Goal: Task Accomplishment & Management: Complete application form

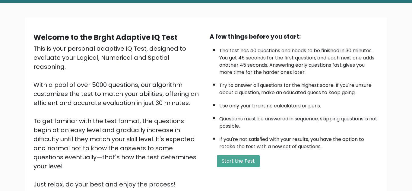
scroll to position [49, 0]
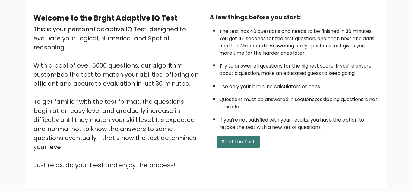
click at [239, 143] on button "Start the Test" at bounding box center [238, 142] width 43 height 12
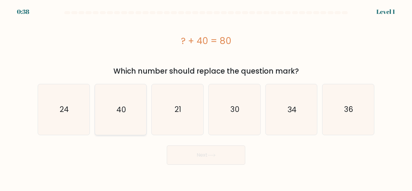
click at [128, 104] on icon "40" at bounding box center [120, 109] width 50 height 50
click at [206, 97] on input "b. 40" at bounding box center [206, 97] width 0 height 2
radio input "true"
click at [225, 162] on button "Next" at bounding box center [206, 154] width 78 height 19
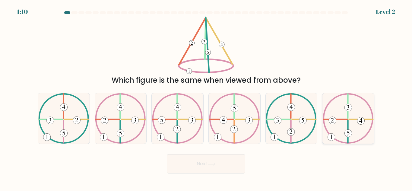
click at [346, 122] on icon at bounding box center [348, 118] width 51 height 50
click at [206, 97] on input "f." at bounding box center [206, 97] width 0 height 2
radio input "true"
click at [217, 159] on button "Next" at bounding box center [206, 163] width 78 height 19
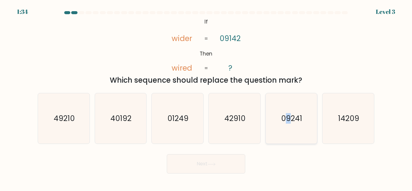
click at [289, 116] on text "09241" at bounding box center [291, 118] width 21 height 11
click at [224, 164] on button "Next" at bounding box center [206, 163] width 78 height 19
click at [303, 132] on icon "09241" at bounding box center [291, 118] width 50 height 50
click at [206, 97] on input "e. 09241" at bounding box center [206, 97] width 0 height 2
radio input "true"
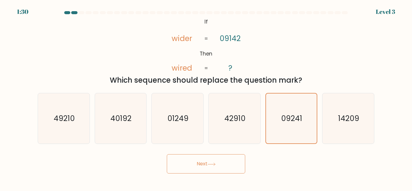
click at [201, 167] on button "Next" at bounding box center [206, 163] width 78 height 19
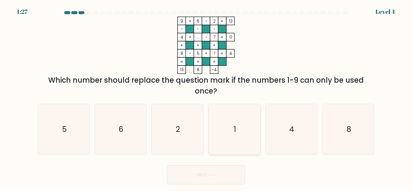
click at [242, 134] on icon "1" at bounding box center [234, 129] width 50 height 50
click at [206, 97] on input "d. 1" at bounding box center [206, 97] width 0 height 2
radio input "true"
click at [201, 174] on button "Next" at bounding box center [206, 174] width 78 height 19
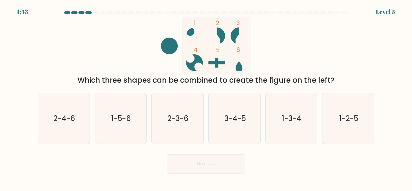
click at [238, 68] on circle at bounding box center [239, 62] width 17 height 17
click at [162, 126] on icon "2-3-6" at bounding box center [177, 118] width 50 height 50
click at [206, 97] on input "c. 2-3-6" at bounding box center [206, 97] width 0 height 2
radio input "true"
click at [217, 163] on button "Next" at bounding box center [206, 163] width 78 height 19
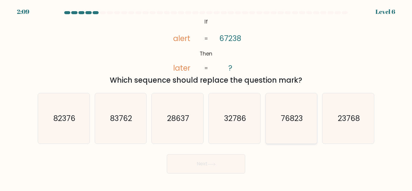
click at [288, 130] on icon "76823" at bounding box center [291, 118] width 50 height 50
click at [206, 97] on input "e. 76823" at bounding box center [206, 97] width 0 height 2
radio input "true"
click at [223, 167] on button "Next" at bounding box center [206, 163] width 78 height 19
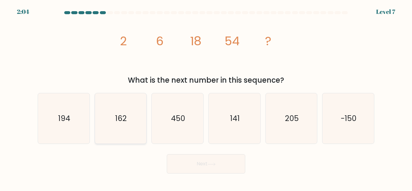
click at [125, 117] on text "162" at bounding box center [120, 118] width 11 height 11
click at [206, 97] on input "b. 162" at bounding box center [206, 97] width 0 height 2
radio input "true"
click at [228, 158] on button "Next" at bounding box center [206, 163] width 78 height 19
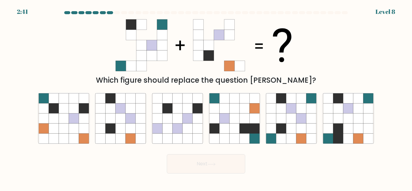
click at [308, 57] on div "Which figure should replace the question mark?" at bounding box center [206, 51] width 344 height 69
click at [291, 123] on icon at bounding box center [291, 118] width 10 height 10
click at [206, 97] on input "e." at bounding box center [206, 97] width 0 height 2
radio input "true"
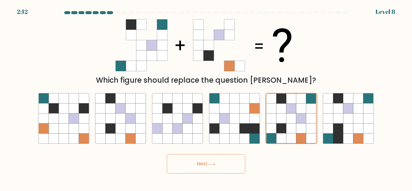
click at [207, 166] on button "Next" at bounding box center [206, 163] width 78 height 19
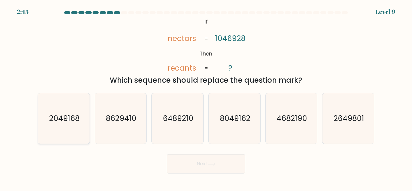
click at [72, 127] on icon "2049168" at bounding box center [64, 118] width 50 height 50
click at [206, 97] on input "a. 2049168" at bounding box center [206, 97] width 0 height 2
radio input "true"
click at [215, 165] on icon at bounding box center [211, 164] width 8 height 3
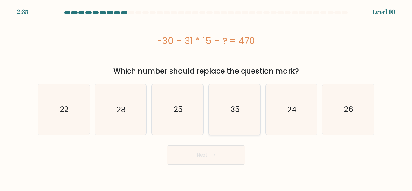
click at [252, 119] on icon "35" at bounding box center [234, 109] width 50 height 50
click at [206, 97] on input "d. 35" at bounding box center [206, 97] width 0 height 2
radio input "true"
click at [212, 161] on button "Next" at bounding box center [206, 154] width 78 height 19
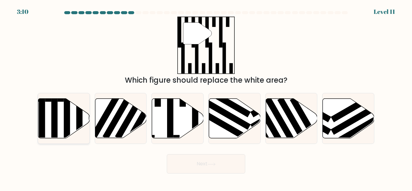
click at [63, 117] on icon at bounding box center [64, 118] width 52 height 39
click at [206, 97] on input "a." at bounding box center [206, 97] width 0 height 2
radio input "true"
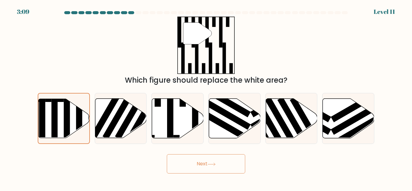
click at [223, 161] on button "Next" at bounding box center [206, 163] width 78 height 19
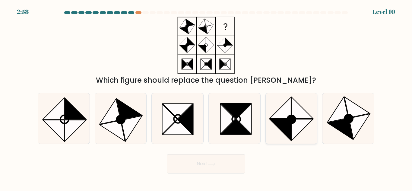
click at [292, 121] on circle at bounding box center [292, 119] width 12 height 12
click at [206, 97] on input "e." at bounding box center [206, 97] width 0 height 2
radio input "true"
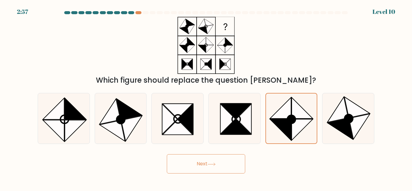
click at [206, 172] on button "Next" at bounding box center [206, 163] width 78 height 19
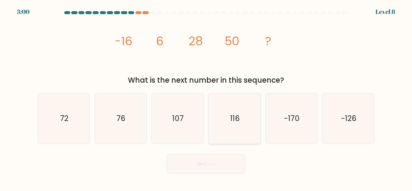
click at [215, 144] on icon "116" at bounding box center [234, 118] width 50 height 50
click at [206, 97] on input "d. 116" at bounding box center [206, 97] width 0 height 2
radio input "true"
click at [286, 49] on icon "image/svg+xml -16 6 28 50 ?" at bounding box center [205, 45] width 181 height 57
click at [131, 127] on icon "76" at bounding box center [120, 118] width 50 height 50
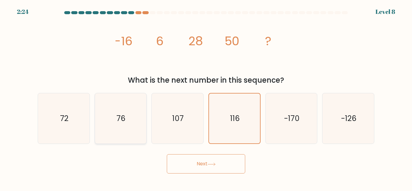
click at [206, 97] on input "b. 76" at bounding box center [206, 97] width 0 height 2
radio input "true"
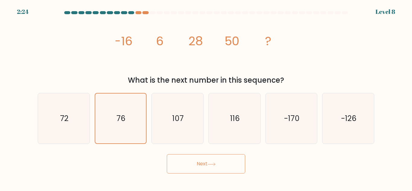
click at [214, 165] on icon at bounding box center [211, 164] width 8 height 3
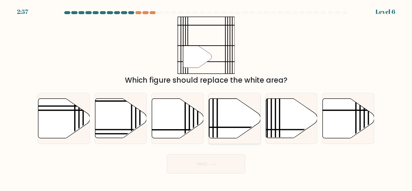
click at [239, 115] on icon at bounding box center [235, 118] width 52 height 39
click at [206, 97] on input "d." at bounding box center [206, 97] width 0 height 2
radio input "true"
click at [238, 168] on button "Next" at bounding box center [206, 163] width 78 height 19
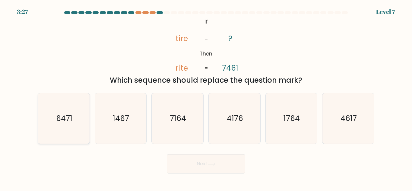
click at [73, 126] on icon "6471" at bounding box center [64, 118] width 50 height 50
click at [206, 97] on input "a. 6471" at bounding box center [206, 97] width 0 height 2
radio input "true"
click at [246, 169] on div "Next" at bounding box center [206, 162] width 344 height 22
click at [238, 169] on button "Next" at bounding box center [206, 163] width 78 height 19
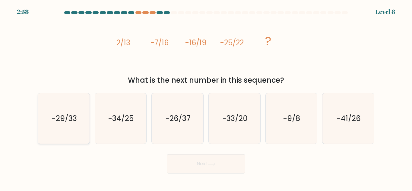
click at [59, 119] on text "-29/33" at bounding box center [64, 118] width 25 height 11
click at [206, 97] on input "a. -29/33" at bounding box center [206, 97] width 0 height 2
radio input "true"
click at [228, 162] on button "Next" at bounding box center [206, 163] width 78 height 19
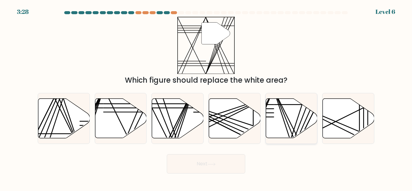
click at [286, 124] on icon at bounding box center [292, 118] width 52 height 39
click at [206, 97] on input "e." at bounding box center [206, 97] width 0 height 2
radio input "true"
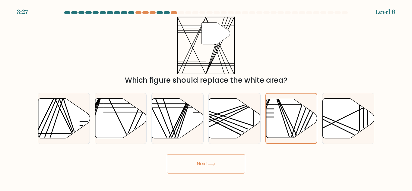
click at [223, 168] on button "Next" at bounding box center [206, 163] width 78 height 19
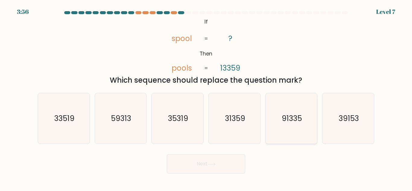
click at [300, 124] on icon "91335" at bounding box center [291, 118] width 50 height 50
click at [206, 97] on input "e. 91335" at bounding box center [206, 97] width 0 height 2
radio input "true"
click at [210, 160] on button "Next" at bounding box center [206, 163] width 78 height 19
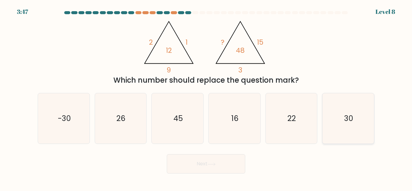
click at [335, 116] on icon "30" at bounding box center [348, 118] width 50 height 50
click at [206, 97] on input "f. 30" at bounding box center [206, 97] width 0 height 2
radio input "true"
click at [234, 159] on button "Next" at bounding box center [206, 163] width 78 height 19
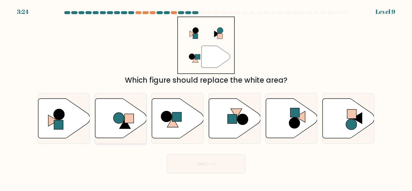
click at [131, 126] on icon at bounding box center [121, 118] width 52 height 39
click at [206, 97] on input "b." at bounding box center [206, 97] width 0 height 2
radio input "true"
click at [231, 166] on button "Next" at bounding box center [206, 163] width 78 height 19
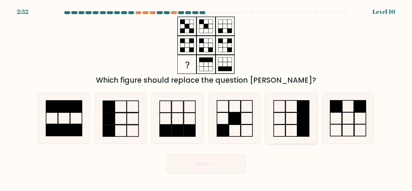
click at [302, 118] on rect at bounding box center [303, 118] width 11 height 12
click at [206, 97] on input "e." at bounding box center [206, 97] width 0 height 2
radio input "true"
click at [239, 159] on button "Next" at bounding box center [206, 163] width 78 height 19
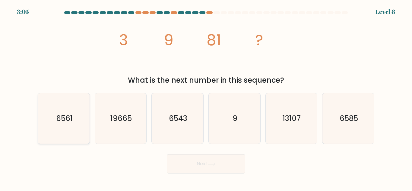
click at [62, 134] on icon "6561" at bounding box center [64, 118] width 50 height 50
click at [206, 97] on input "a. 6561" at bounding box center [206, 97] width 0 height 2
radio input "true"
click at [223, 163] on button "Next" at bounding box center [206, 163] width 78 height 19
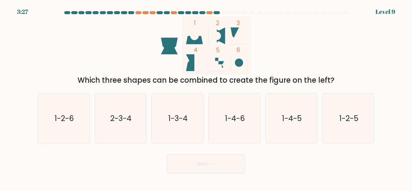
click at [200, 36] on icon at bounding box center [194, 35] width 17 height 17
click at [68, 127] on icon "1-2-6" at bounding box center [64, 118] width 50 height 50
click at [206, 97] on input "a. 1-2-6" at bounding box center [206, 97] width 0 height 2
radio input "true"
click at [231, 169] on button "Next" at bounding box center [206, 163] width 78 height 19
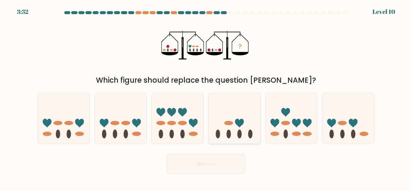
click at [235, 120] on icon at bounding box center [235, 118] width 52 height 43
click at [206, 97] on input "d." at bounding box center [206, 97] width 0 height 2
radio input "true"
click at [231, 166] on button "Next" at bounding box center [206, 163] width 78 height 19
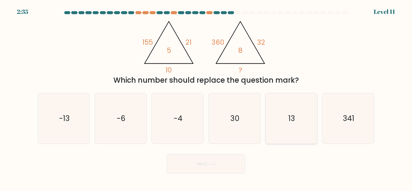
click at [306, 122] on icon "13" at bounding box center [291, 118] width 50 height 50
click at [206, 97] on input "e. 13" at bounding box center [206, 97] width 0 height 2
radio input "true"
click at [224, 168] on button "Next" at bounding box center [206, 163] width 78 height 19
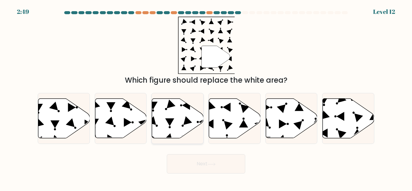
click at [169, 123] on icon at bounding box center [169, 122] width 9 height 8
click at [206, 97] on input "c." at bounding box center [206, 97] width 0 height 2
radio input "true"
click at [238, 163] on button "Next" at bounding box center [206, 163] width 78 height 19
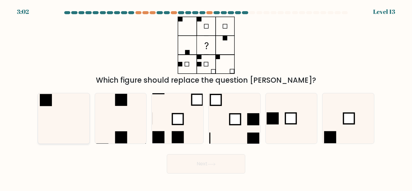
click at [62, 123] on icon at bounding box center [64, 118] width 50 height 50
click at [206, 97] on input "a." at bounding box center [206, 97] width 0 height 2
radio input "true"
click at [236, 168] on button "Next" at bounding box center [206, 163] width 78 height 19
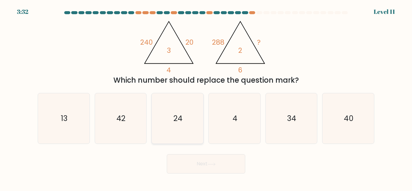
click at [178, 129] on icon "24" at bounding box center [177, 118] width 50 height 50
click at [206, 97] on input "c. 24" at bounding box center [206, 97] width 0 height 2
radio input "true"
click at [238, 163] on button "Next" at bounding box center [206, 163] width 78 height 19
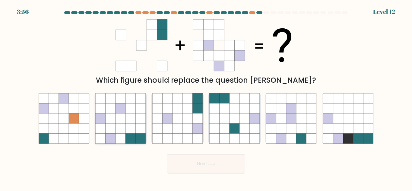
click at [131, 119] on icon at bounding box center [131, 118] width 10 height 10
click at [206, 97] on input "b." at bounding box center [206, 97] width 0 height 2
radio input "true"
click at [227, 165] on button "Next" at bounding box center [206, 163] width 78 height 19
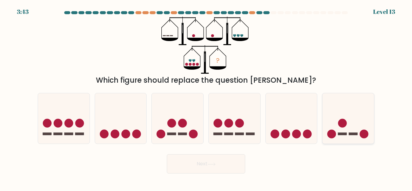
click at [353, 133] on rect at bounding box center [353, 134] width 9 height 2
click at [206, 97] on input "f." at bounding box center [206, 97] width 0 height 2
radio input "true"
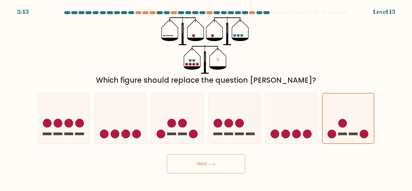
click at [227, 164] on button "Next" at bounding box center [206, 163] width 78 height 19
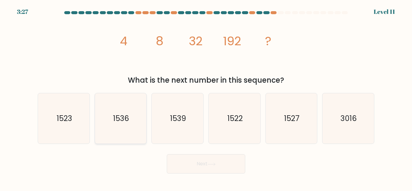
click at [95, 142] on div "1536" at bounding box center [121, 118] width 52 height 51
click at [206, 97] on input "b. 1536" at bounding box center [206, 97] width 0 height 2
radio input "true"
click at [219, 163] on button "Next" at bounding box center [206, 163] width 78 height 19
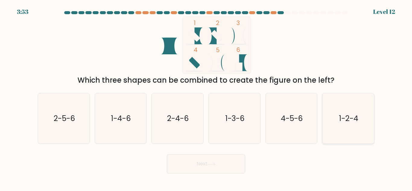
click at [337, 125] on icon "1-2-4" at bounding box center [348, 118] width 50 height 50
click at [206, 97] on input "f. 1-2-4" at bounding box center [206, 97] width 0 height 2
radio input "true"
click at [230, 164] on button "Next" at bounding box center [206, 163] width 78 height 19
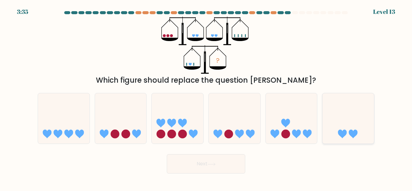
click at [345, 131] on icon at bounding box center [342, 134] width 9 height 9
click at [206, 97] on input "f." at bounding box center [206, 97] width 0 height 2
radio input "true"
click at [209, 168] on button "Next" at bounding box center [206, 163] width 78 height 19
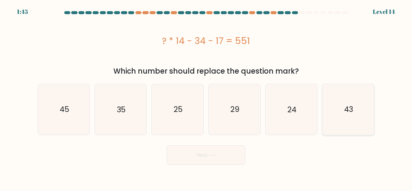
click at [340, 128] on icon "43" at bounding box center [348, 109] width 50 height 50
click at [206, 97] on input "f. 43" at bounding box center [206, 97] width 0 height 2
radio input "true"
click at [231, 154] on button "Next" at bounding box center [206, 154] width 78 height 19
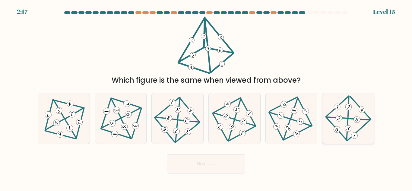
click at [342, 120] on icon at bounding box center [347, 118] width 41 height 40
click at [206, 97] on input "f." at bounding box center [206, 97] width 0 height 2
radio input "true"
click at [227, 163] on button "Next" at bounding box center [206, 163] width 78 height 19
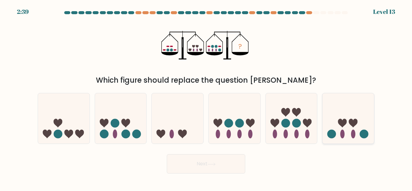
click at [354, 136] on ellipse at bounding box center [353, 134] width 5 height 9
click at [206, 97] on input "f." at bounding box center [206, 97] width 0 height 2
radio input "true"
click at [224, 166] on button "Next" at bounding box center [206, 163] width 78 height 19
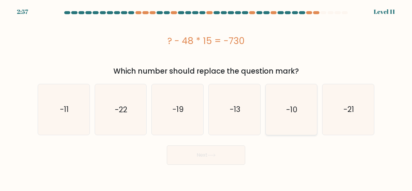
click at [294, 123] on icon "-10" at bounding box center [291, 109] width 50 height 50
click at [206, 97] on input "e. -10" at bounding box center [206, 97] width 0 height 2
radio input "true"
click at [235, 156] on button "Next" at bounding box center [206, 154] width 78 height 19
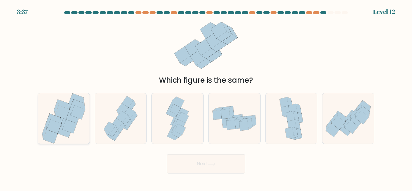
click at [82, 125] on icon at bounding box center [63, 118] width 47 height 50
click at [206, 97] on input "a." at bounding box center [206, 97] width 0 height 2
radio input "true"
click at [223, 163] on button "Next" at bounding box center [206, 163] width 78 height 19
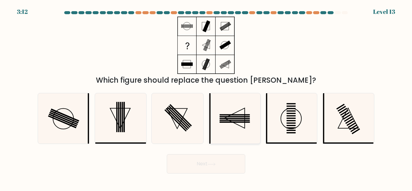
click at [238, 126] on icon at bounding box center [234, 118] width 50 height 50
click at [206, 97] on input "d." at bounding box center [206, 97] width 0 height 2
radio input "true"
click at [248, 129] on icon at bounding box center [235, 118] width 50 height 50
click at [206, 97] on input "d." at bounding box center [206, 97] width 0 height 2
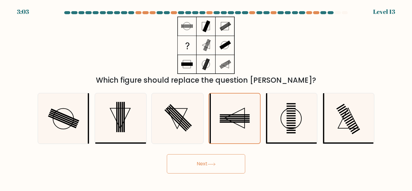
click at [232, 172] on button "Next" at bounding box center [206, 163] width 78 height 19
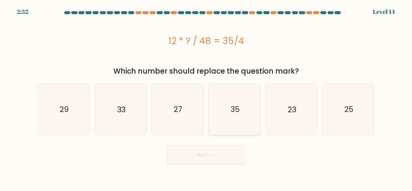
click at [240, 122] on icon "35" at bounding box center [234, 109] width 50 height 50
click at [206, 97] on input "d. 35" at bounding box center [206, 97] width 0 height 2
radio input "true"
click at [232, 159] on button "Next" at bounding box center [206, 154] width 78 height 19
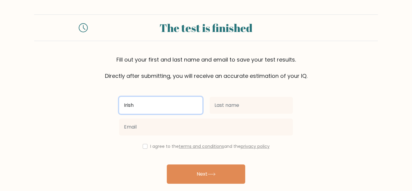
type input "Irish"
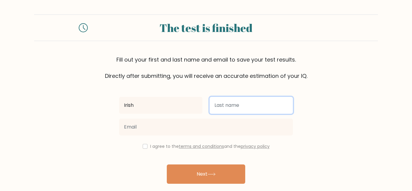
click at [232, 105] on input "text" at bounding box center [251, 105] width 83 height 17
type input "Gromio"
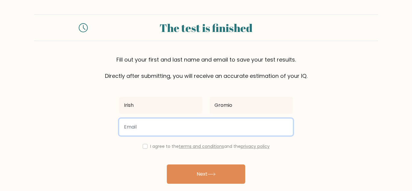
click at [163, 125] on input "email" at bounding box center [206, 126] width 174 height 17
type input "irishgromio@gmail.com"
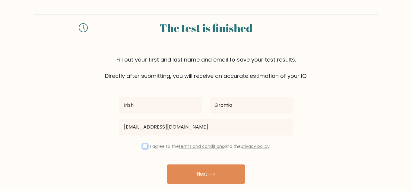
click at [144, 146] on input "checkbox" at bounding box center [145, 146] width 5 height 5
checkbox input "true"
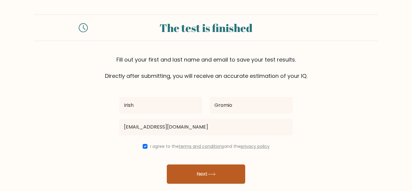
click at [207, 175] on button "Next" at bounding box center [206, 173] width 78 height 19
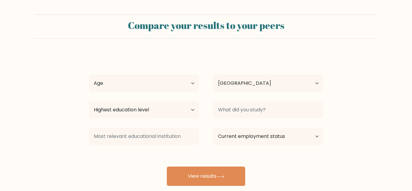
select select "PH"
click at [173, 84] on select "Age Under 18 years old 18-24 years old 25-34 years old 35-44 years old 45-54 ye…" at bounding box center [144, 83] width 110 height 17
select select "25_34"
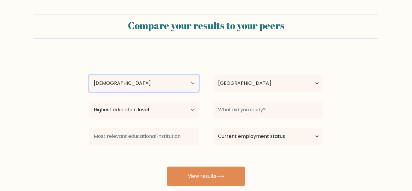
click at [89, 75] on select "Age Under 18 years old 18-24 years old 25-34 years old 35-44 years old 45-54 ye…" at bounding box center [144, 83] width 110 height 17
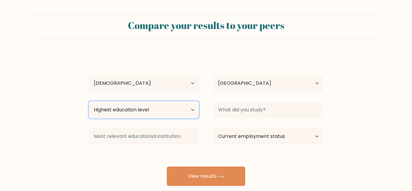
click at [163, 110] on select "Highest education level No schooling Primary Lower Secondary Upper Secondary Oc…" at bounding box center [144, 109] width 110 height 17
select select "bachelors_degree"
click at [89, 101] on select "Highest education level No schooling Primary Lower Secondary Upper Secondary Oc…" at bounding box center [144, 109] width 110 height 17
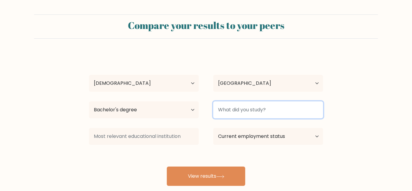
click at [246, 113] on input at bounding box center [268, 109] width 110 height 17
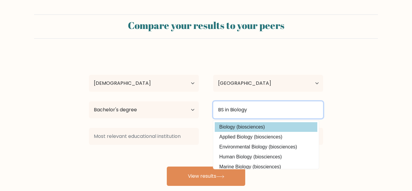
type input "BS in Biology"
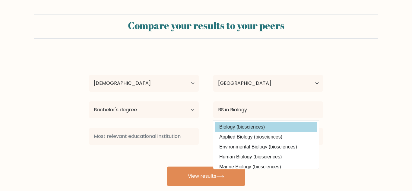
click at [267, 130] on div "Irish Gromio Age Under 18 years old 18-24 years old 25-34 years old 35-44 years…" at bounding box center [205, 119] width 241 height 133
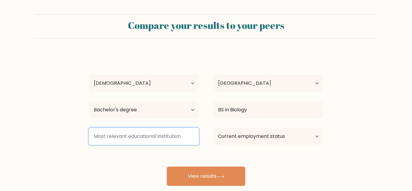
click at [181, 139] on input at bounding box center [144, 136] width 110 height 17
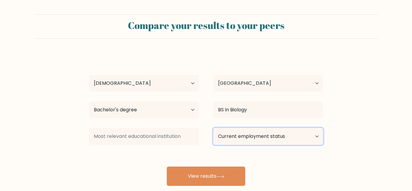
click at [263, 139] on select "Current employment status Employed Student Retired Other / prefer not to answer" at bounding box center [268, 136] width 110 height 17
select select "other"
click at [213, 128] on select "Current employment status Employed Student Retired Other / prefer not to answer" at bounding box center [268, 136] width 110 height 17
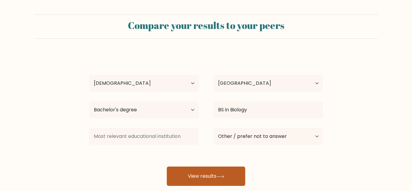
click at [213, 175] on button "View results" at bounding box center [206, 175] width 78 height 19
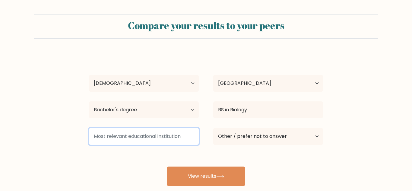
click at [159, 139] on input at bounding box center [144, 136] width 110 height 17
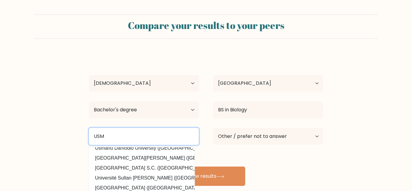
scroll to position [49, 0]
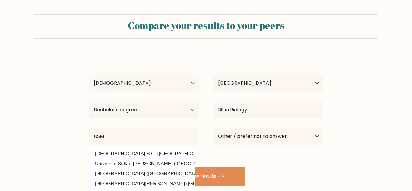
click at [161, 174] on option "University of Southern Mindanao (Philippines)" at bounding box center [141, 174] width 103 height 10
type input "University of Southern Mindanao"
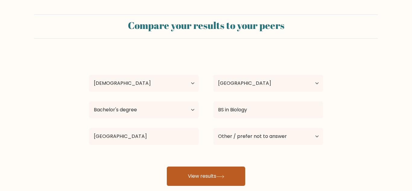
click at [215, 176] on button "View results" at bounding box center [206, 175] width 78 height 19
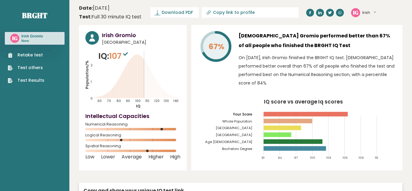
click at [365, 10] on button "Irish" at bounding box center [369, 13] width 14 height 6
click at [43, 82] on ul "Retake test Test others Test Results" at bounding box center [26, 68] width 43 height 32
click at [36, 82] on link "Test Results" at bounding box center [26, 80] width 36 height 6
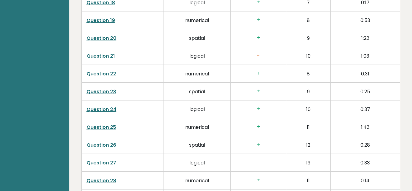
scroll to position [1222, 0]
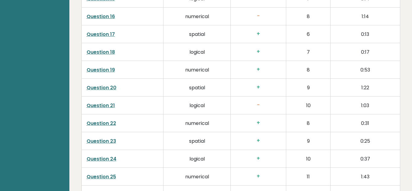
click at [105, 102] on link "Question 21" at bounding box center [101, 105] width 28 height 7
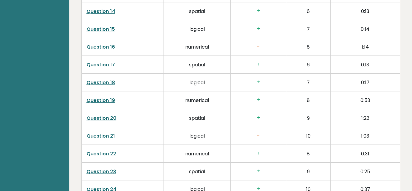
scroll to position [1173, 0]
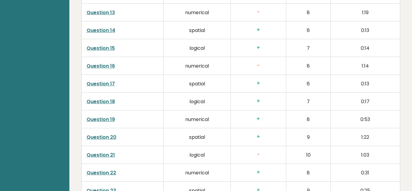
click at [105, 69] on link "Question 16" at bounding box center [101, 65] width 28 height 7
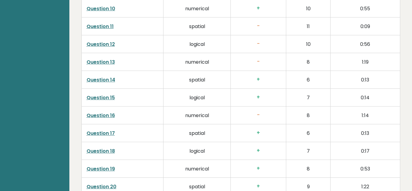
scroll to position [1074, 0]
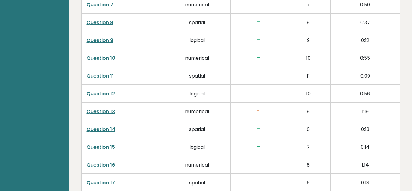
click at [98, 91] on link "Question 12" at bounding box center [101, 93] width 28 height 7
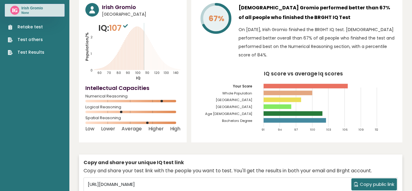
scroll to position [0, 0]
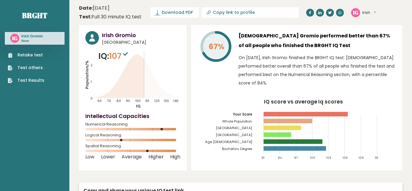
click at [365, 11] on button "Irish" at bounding box center [369, 13] width 14 height 6
click at [370, 31] on link "Profile" at bounding box center [377, 30] width 31 height 8
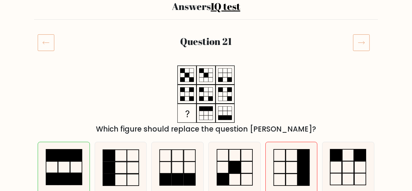
scroll to position [99, 0]
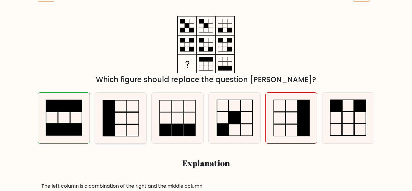
click at [118, 127] on icon at bounding box center [120, 118] width 50 height 50
radio input "true"
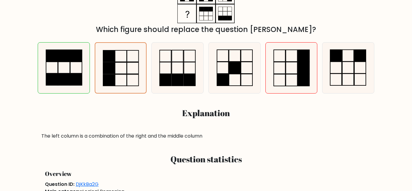
scroll to position [149, 0]
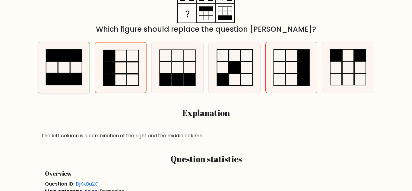
click at [59, 68] on icon at bounding box center [64, 67] width 50 height 50
radio input "true"
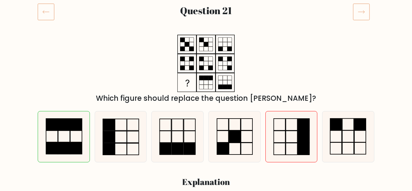
scroll to position [100, 0]
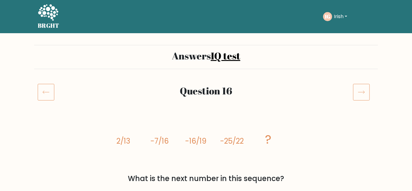
click at [47, 85] on icon at bounding box center [46, 92] width 17 height 17
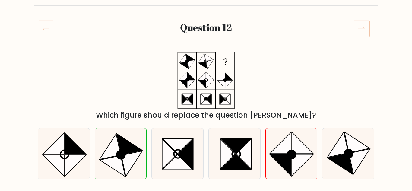
scroll to position [49, 0]
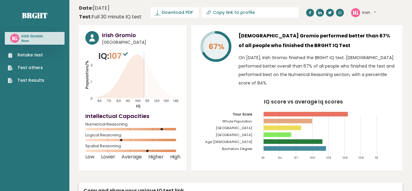
click at [368, 11] on button "Irish" at bounding box center [369, 13] width 14 height 6
click at [373, 37] on link "Settings" at bounding box center [377, 39] width 31 height 8
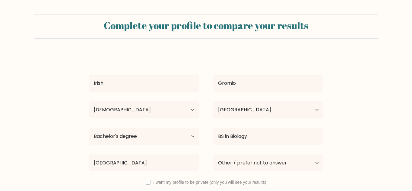
select select "25_34"
select select "PH"
select select "bachelors_degree"
select select "other"
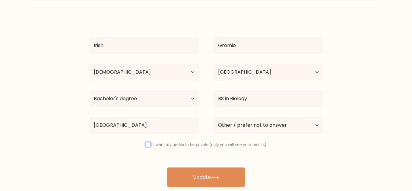
click at [146, 144] on input "checkbox" at bounding box center [148, 144] width 5 height 5
checkbox input "true"
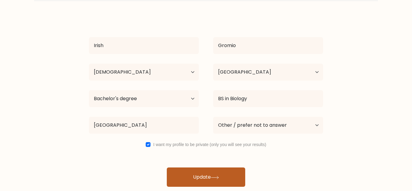
click at [213, 179] on button "Update" at bounding box center [206, 176] width 78 height 19
